Goal: Find contact information: Find contact information

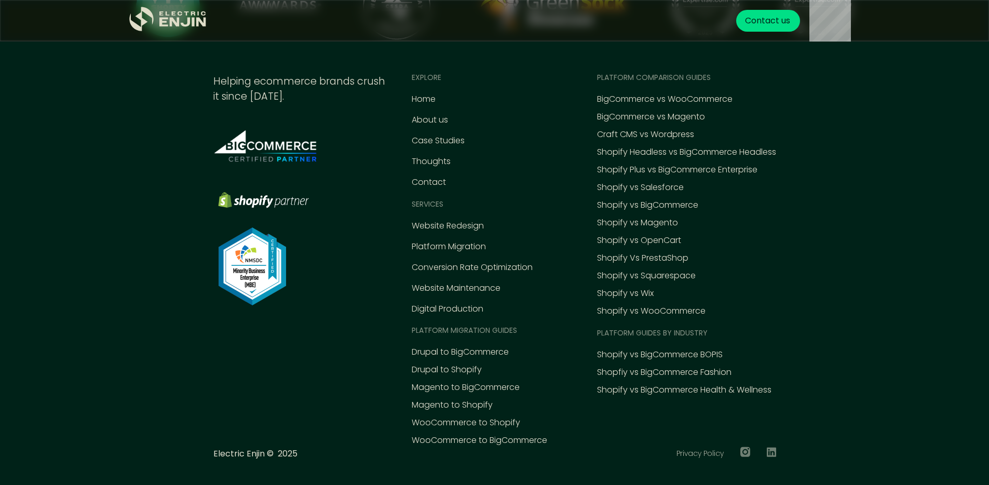
scroll to position [4806, 0]
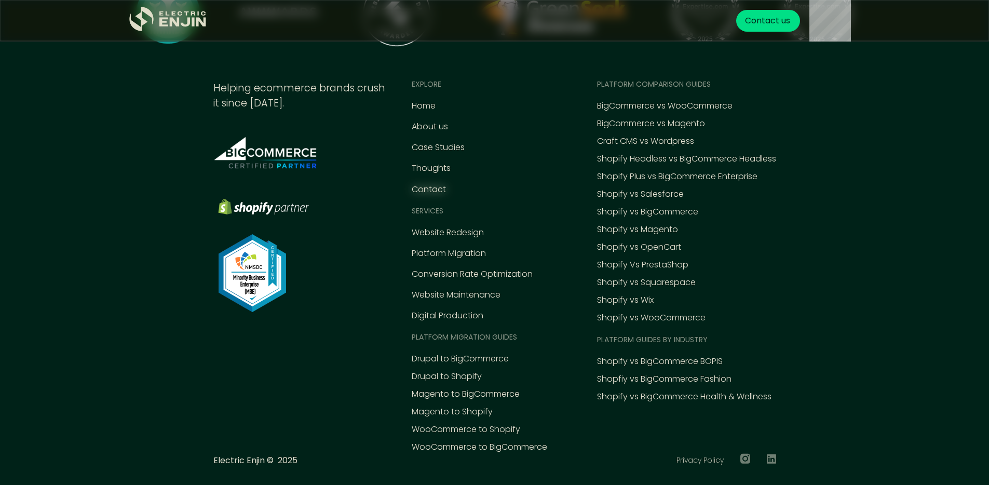
click at [420, 189] on div "Contact" at bounding box center [429, 189] width 34 height 12
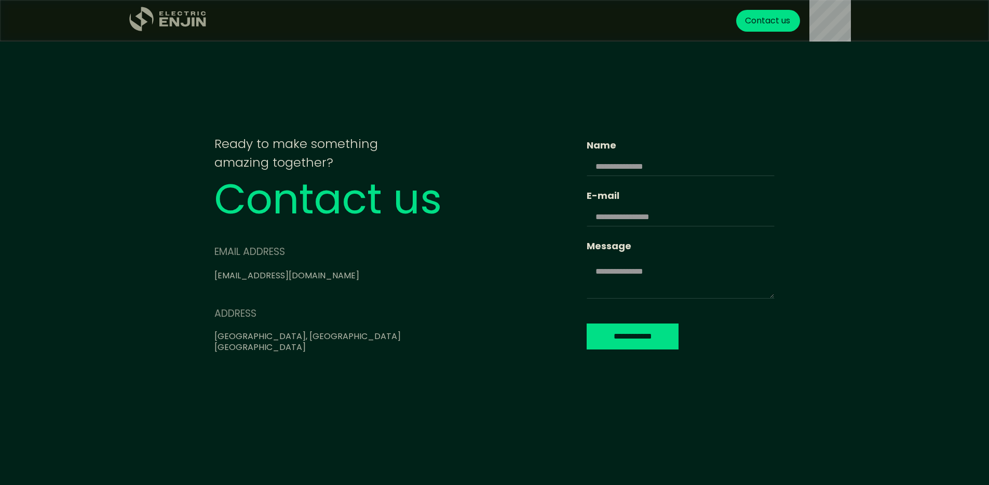
click at [190, 14] on icon ".st0{fill:#dfddc8;}" at bounding box center [168, 19] width 78 height 25
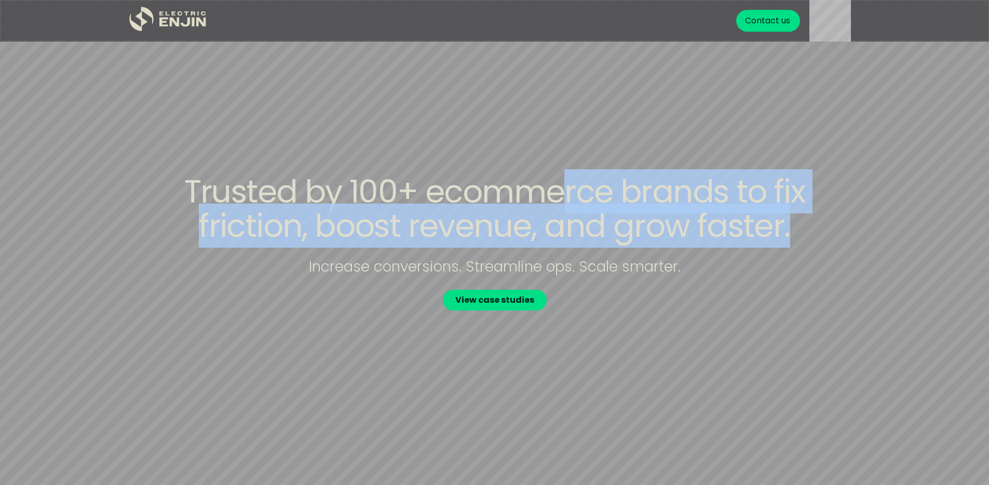
drag, startPoint x: 561, startPoint y: 191, endPoint x: 650, endPoint y: 247, distance: 105.3
click at [647, 247] on div "Trusted by 100+ ecommerce brands to fix friction, boost revenue, and grow faste…" at bounding box center [495, 243] width 665 height 137
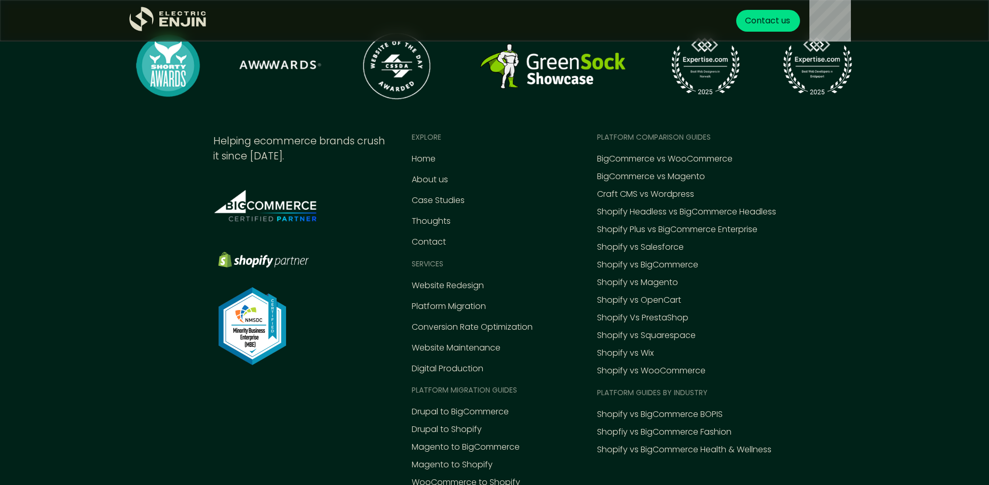
scroll to position [4766, 0]
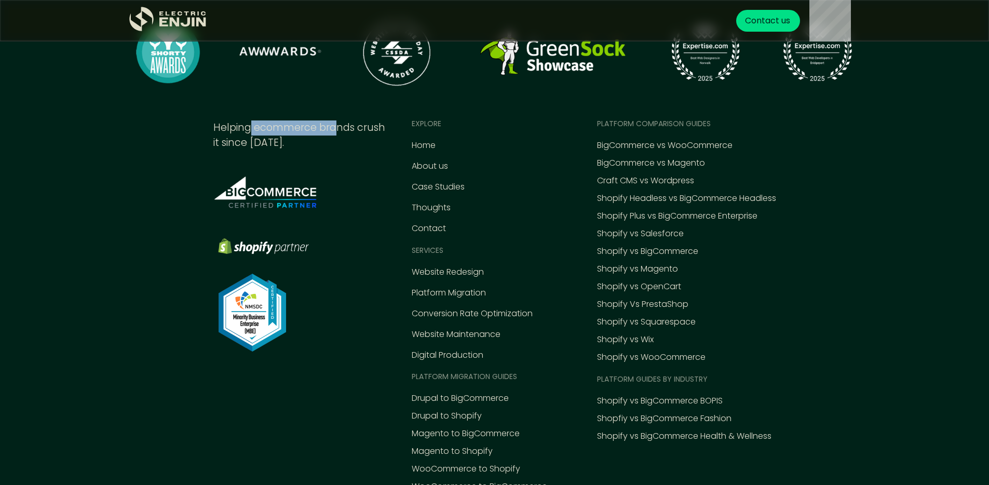
drag, startPoint x: 331, startPoint y: 135, endPoint x: 245, endPoint y: 126, distance: 86.1
click at [245, 126] on div "Helping ecommerce brands crush it since [DATE]." at bounding box center [299, 135] width 173 height 30
click at [279, 128] on div "Helping ecommerce brands crush it since [DATE]." at bounding box center [299, 135] width 173 height 30
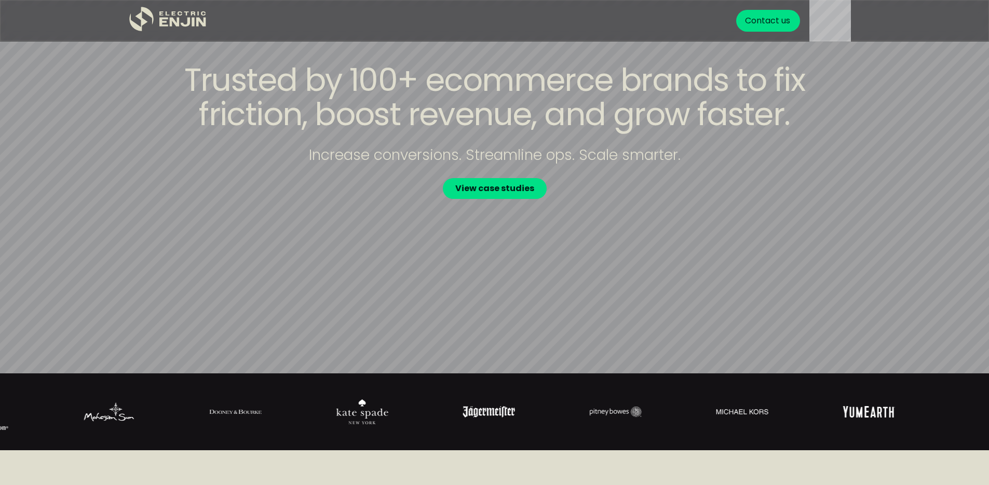
scroll to position [0, 0]
